Goal: Task Accomplishment & Management: Use online tool/utility

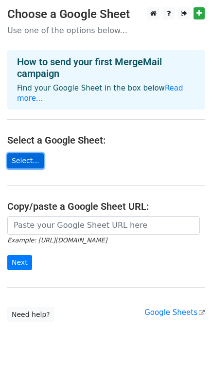
click at [22, 155] on link "Select..." at bounding box center [25, 160] width 37 height 15
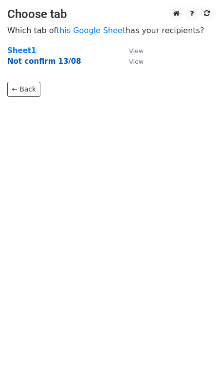
click at [17, 59] on strong "Not confirm 13/08" at bounding box center [44, 61] width 74 height 9
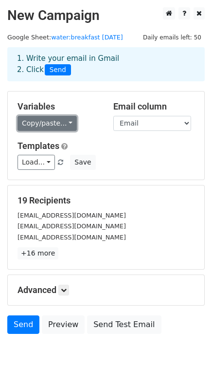
click at [56, 124] on link "Copy/paste..." at bounding box center [47, 123] width 59 height 15
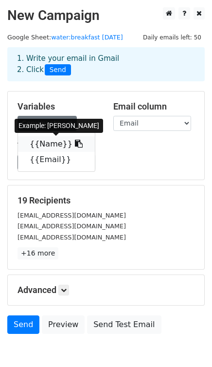
click at [56, 145] on link "{{Name}}" at bounding box center [56, 144] width 77 height 16
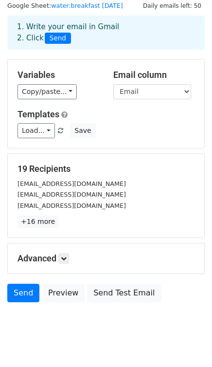
scroll to position [49, 0]
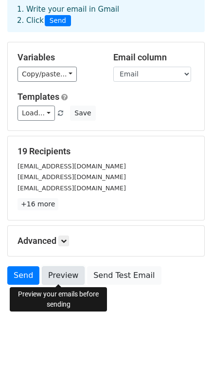
click at [62, 279] on link "Preview" at bounding box center [63, 275] width 43 height 19
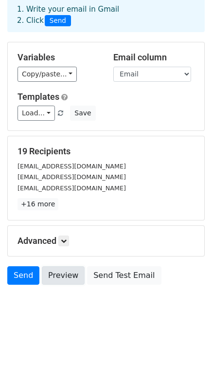
click at [61, 276] on link "Preview" at bounding box center [63, 275] width 43 height 19
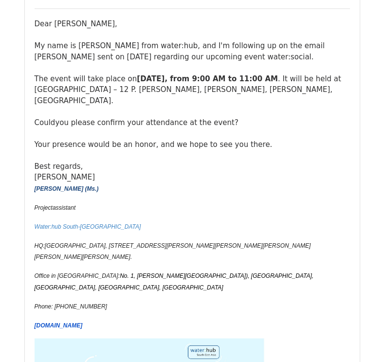
scroll to position [682, 0]
